Goal: Transaction & Acquisition: Purchase product/service

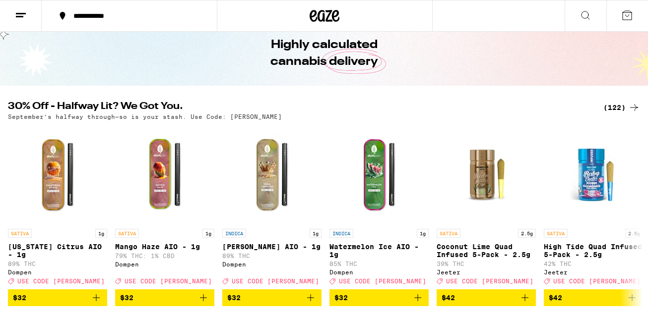
click at [607, 109] on div "(122)" at bounding box center [621, 108] width 37 height 12
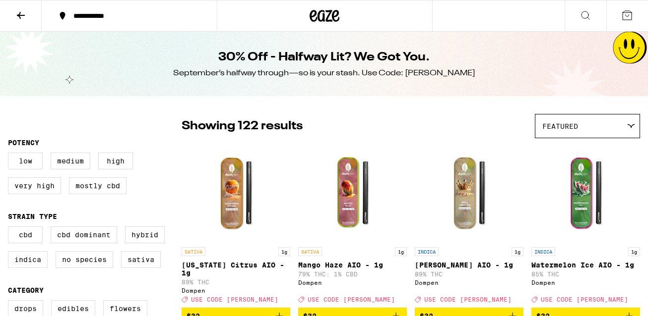
scroll to position [109, 0]
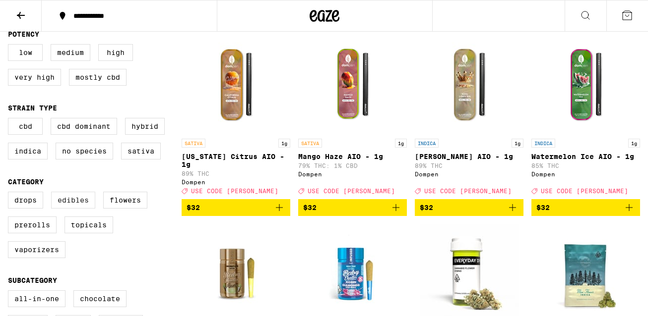
click at [77, 209] on label "Edibles" at bounding box center [73, 200] width 44 height 17
click at [10, 194] on input "Edibles" at bounding box center [10, 193] width 0 height 0
checkbox input "true"
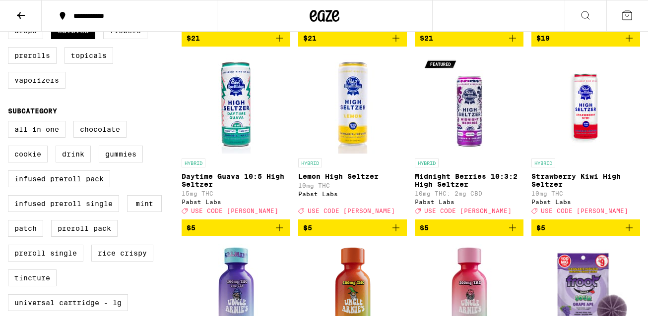
scroll to position [272, 0]
